Goal: Task Accomplishment & Management: Use online tool/utility

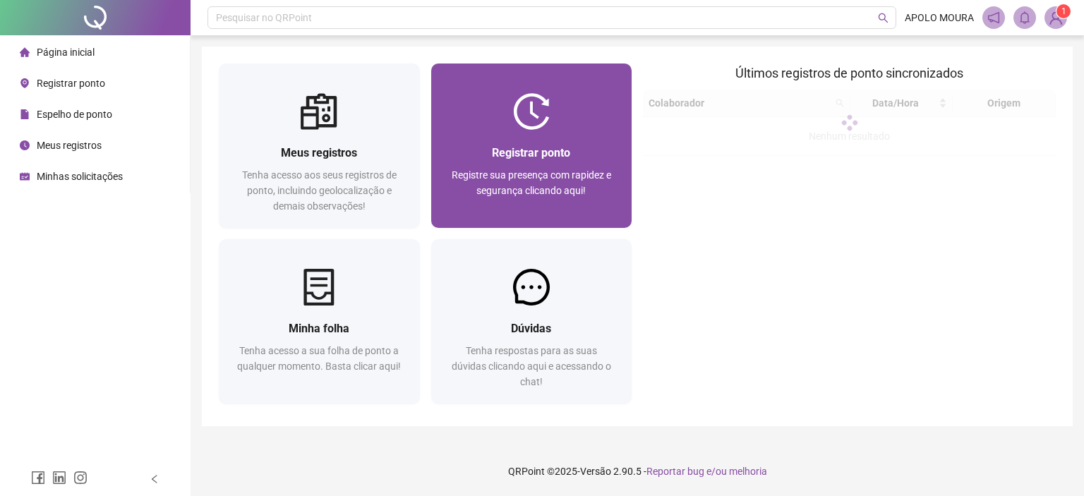
click at [570, 115] on div at bounding box center [531, 111] width 201 height 37
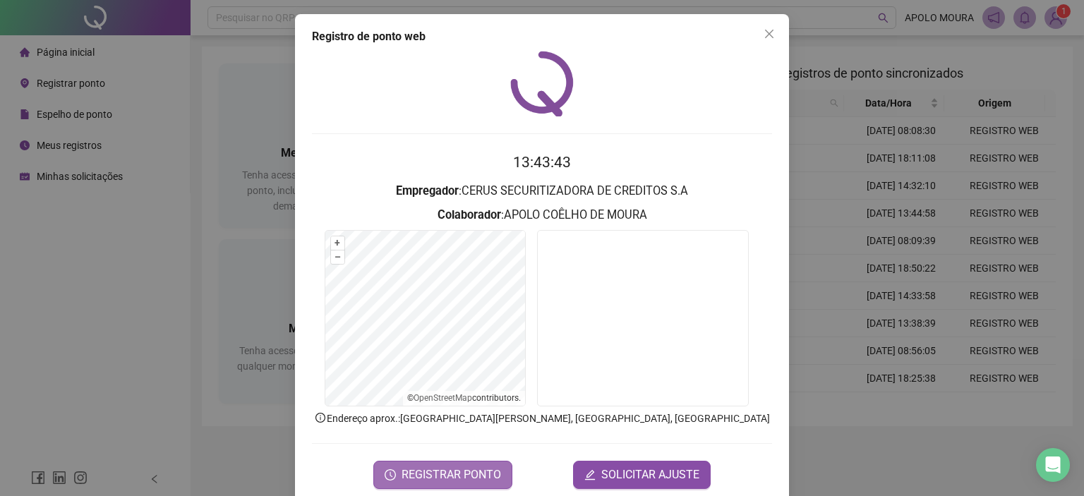
click at [479, 466] on span "REGISTRAR PONTO" at bounding box center [450, 474] width 99 height 17
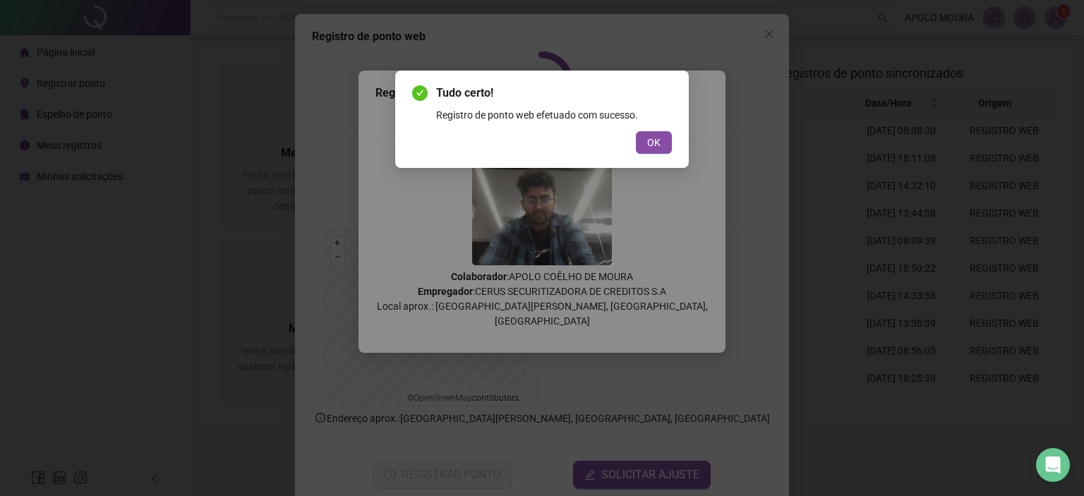
click at [675, 149] on div "Tudo certo! Registro de ponto web efetuado com sucesso. OK" at bounding box center [542, 119] width 294 height 97
click at [673, 146] on div "Tudo certo! Registro de ponto web efetuado com sucesso. OK" at bounding box center [542, 119] width 294 height 97
click at [658, 146] on span "OK" at bounding box center [653, 143] width 13 height 16
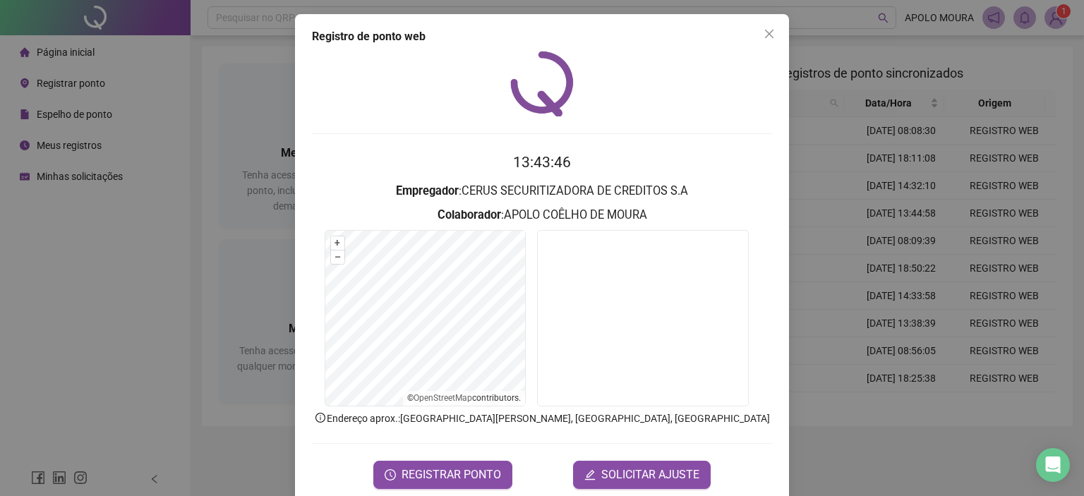
drag, startPoint x: 193, startPoint y: 289, endPoint x: 158, endPoint y: 283, distance: 35.0
click at [192, 289] on div "Registro de ponto web 13:43:46 Empregador : CERUS SECURITIZADORA DE CREDITOS S.…" at bounding box center [542, 248] width 1084 height 496
